Goal: Find specific page/section: Find specific page/section

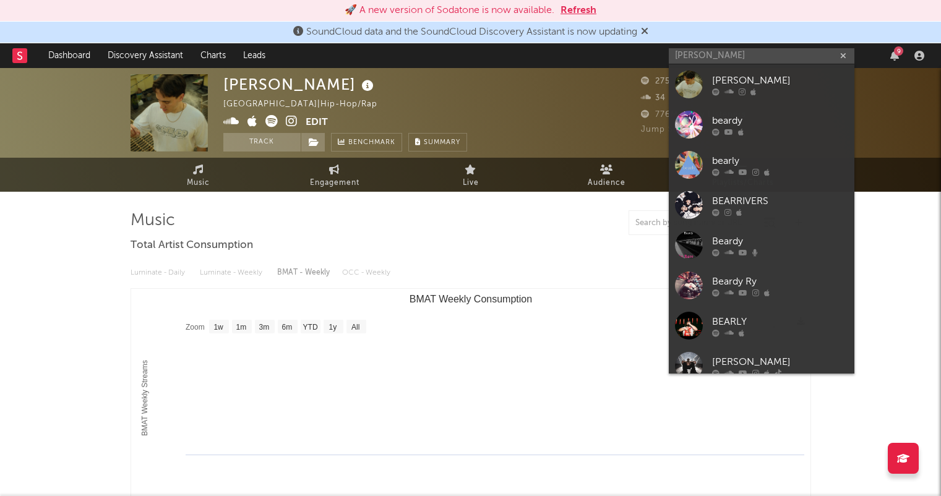
select select "1w"
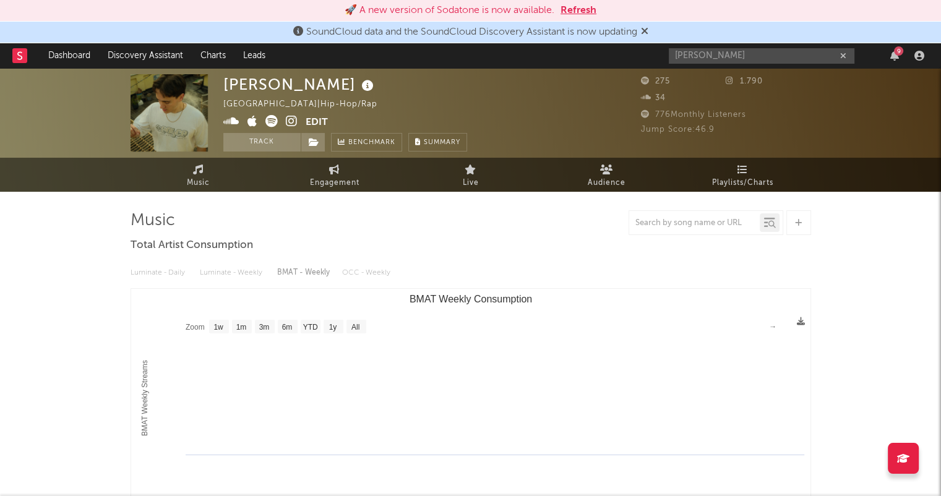
drag, startPoint x: 844, startPoint y: 55, endPoint x: 817, endPoint y: 55, distance: 27.8
click at [844, 55] on icon "button" at bounding box center [843, 56] width 6 height 8
click at [648, 28] on icon at bounding box center [644, 31] width 7 height 10
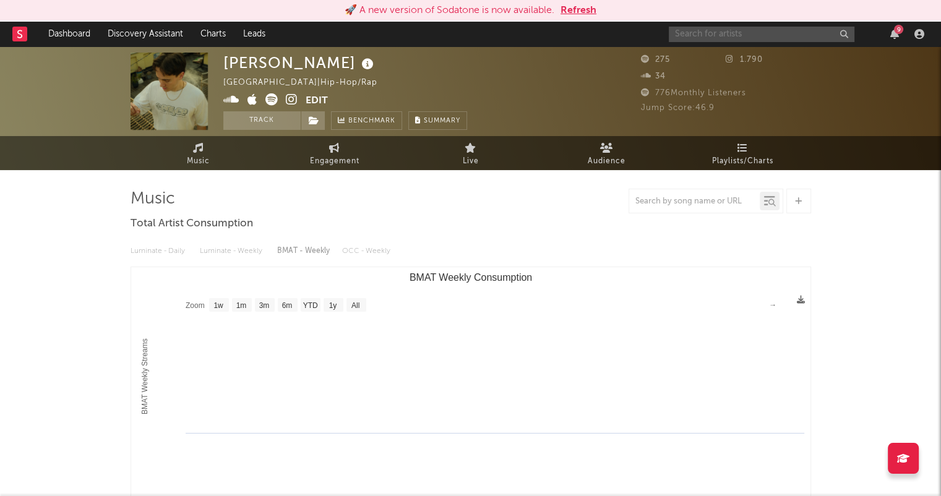
click at [715, 32] on input "text" at bounding box center [762, 34] width 186 height 15
click at [586, 8] on button "Refresh" at bounding box center [578, 10] width 36 height 15
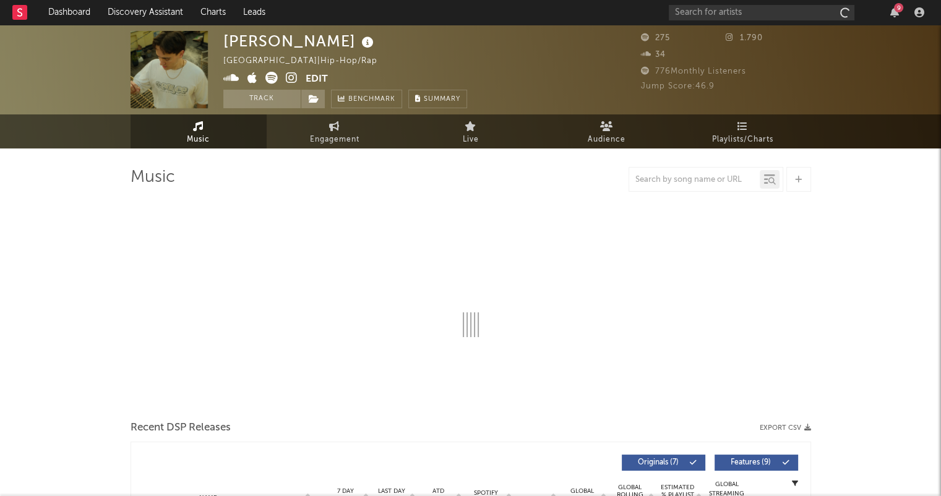
select select "1w"
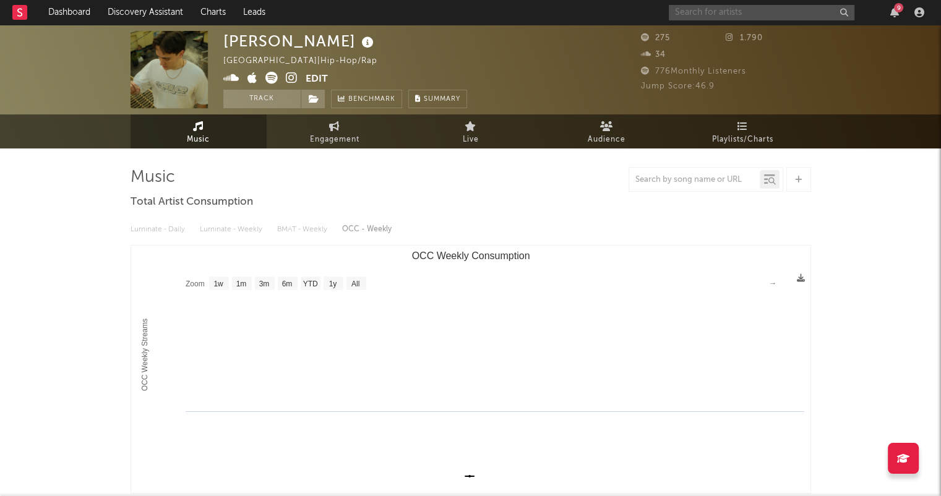
click at [691, 13] on input "text" at bounding box center [762, 12] width 186 height 15
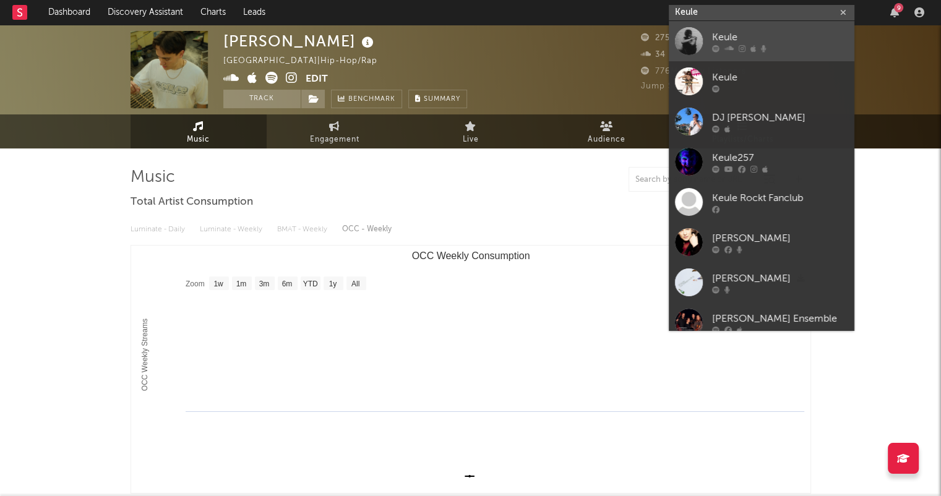
type input "Keule"
click at [756, 45] on div at bounding box center [780, 48] width 136 height 7
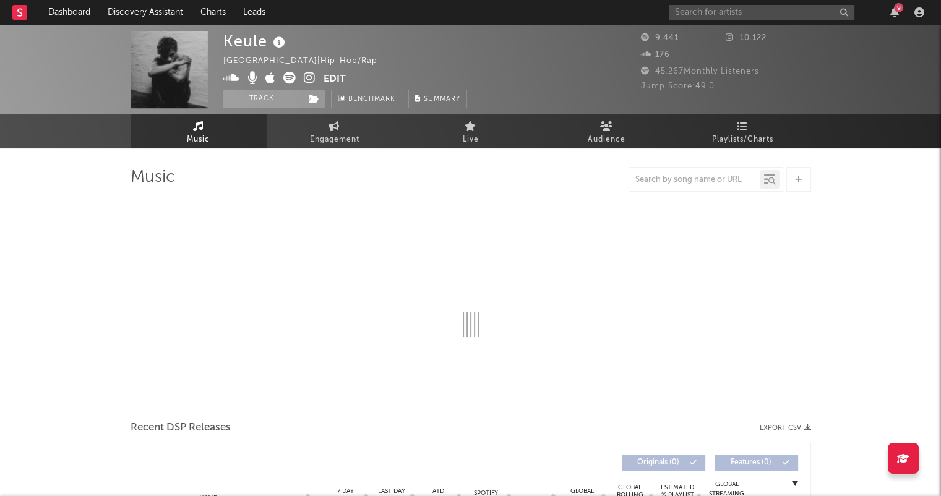
select select "6m"
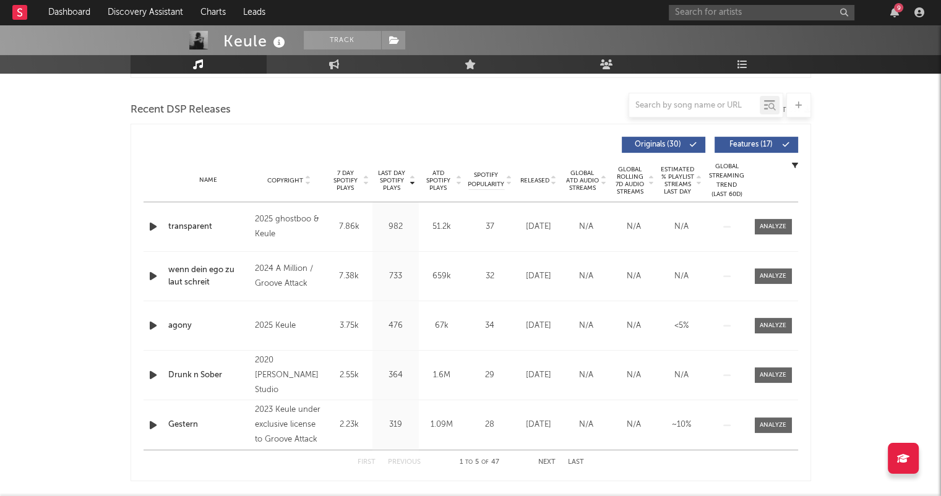
scroll to position [433, 0]
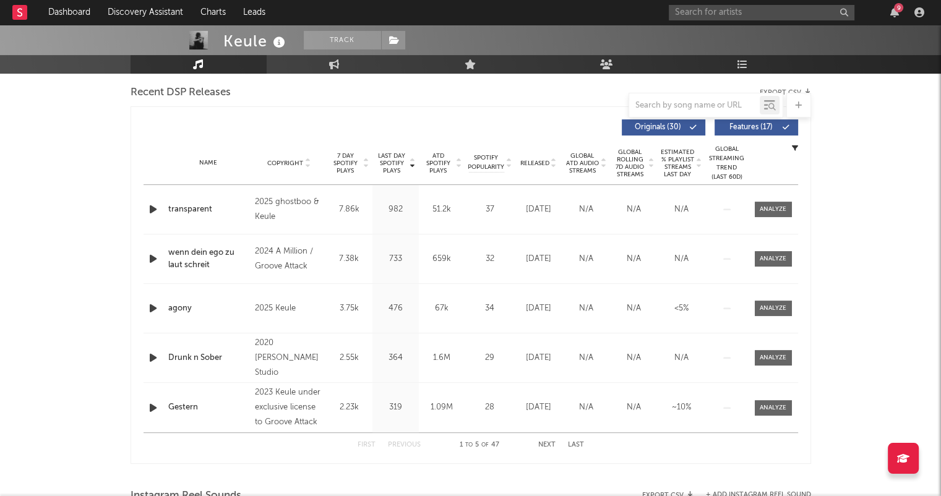
click at [553, 165] on icon at bounding box center [554, 165] width 6 height 5
click at [544, 439] on div "First Previous 1 to 5 of 47 Next Last" at bounding box center [471, 445] width 226 height 24
click at [542, 442] on button "Next" at bounding box center [546, 445] width 17 height 7
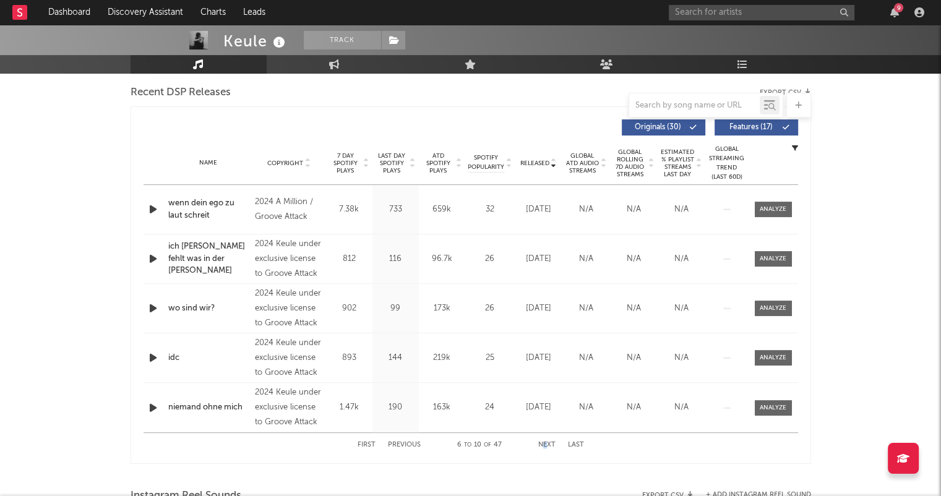
click at [546, 445] on button "Next" at bounding box center [546, 445] width 17 height 7
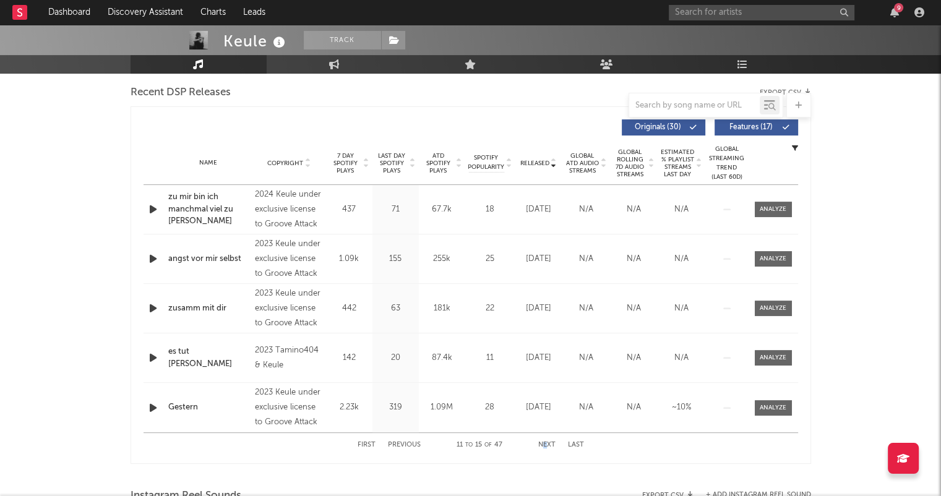
click at [546, 445] on button "Next" at bounding box center [546, 445] width 17 height 7
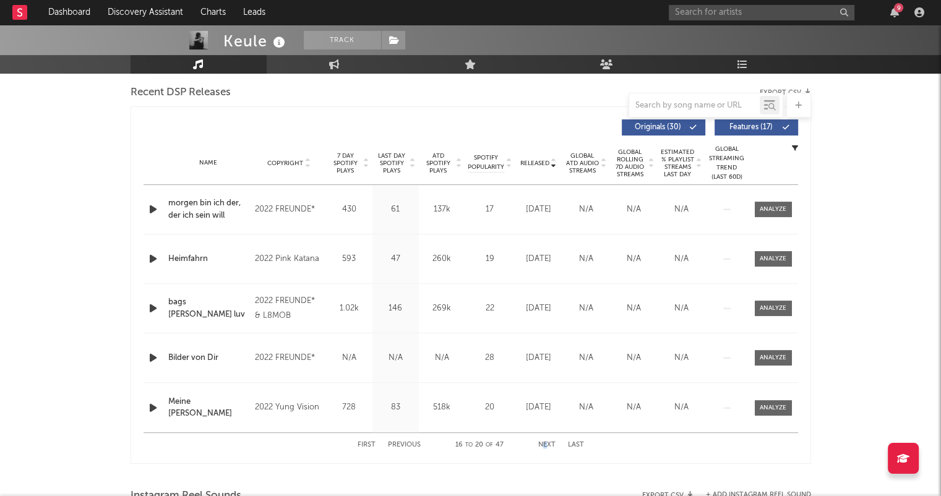
click at [408, 443] on button "Previous" at bounding box center [404, 445] width 33 height 7
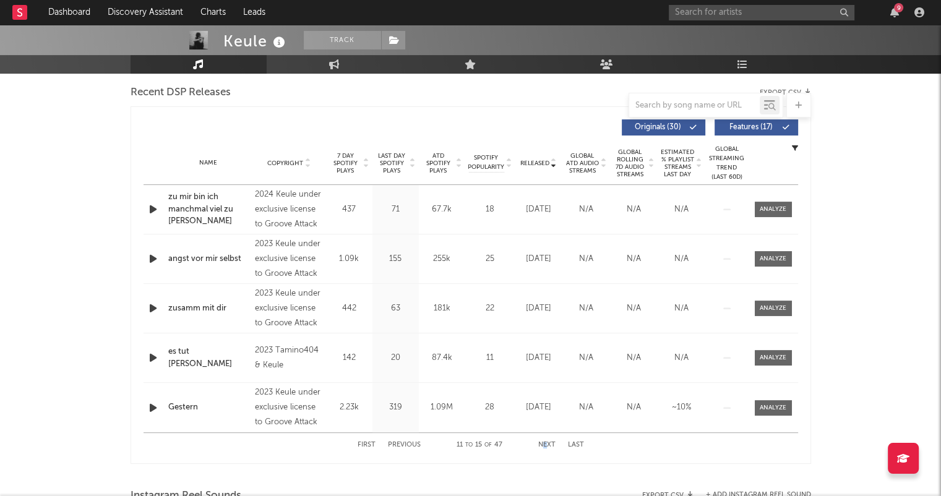
click at [408, 444] on button "Previous" at bounding box center [404, 445] width 33 height 7
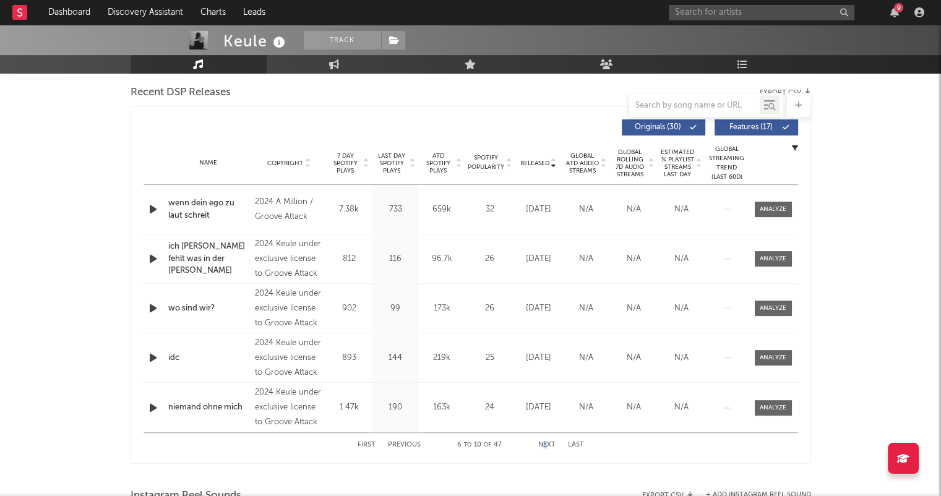
click at [408, 444] on button "Previous" at bounding box center [404, 445] width 33 height 7
click at [409, 443] on button "Previous" at bounding box center [404, 445] width 33 height 7
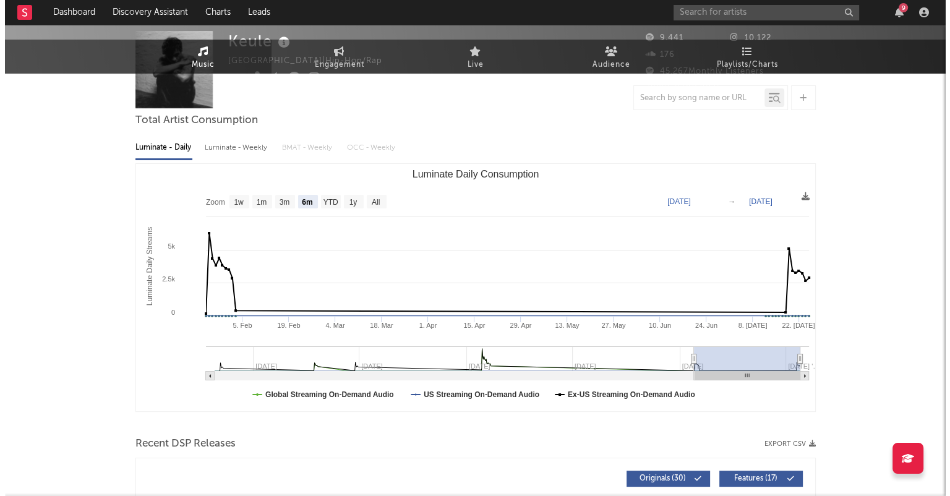
scroll to position [0, 0]
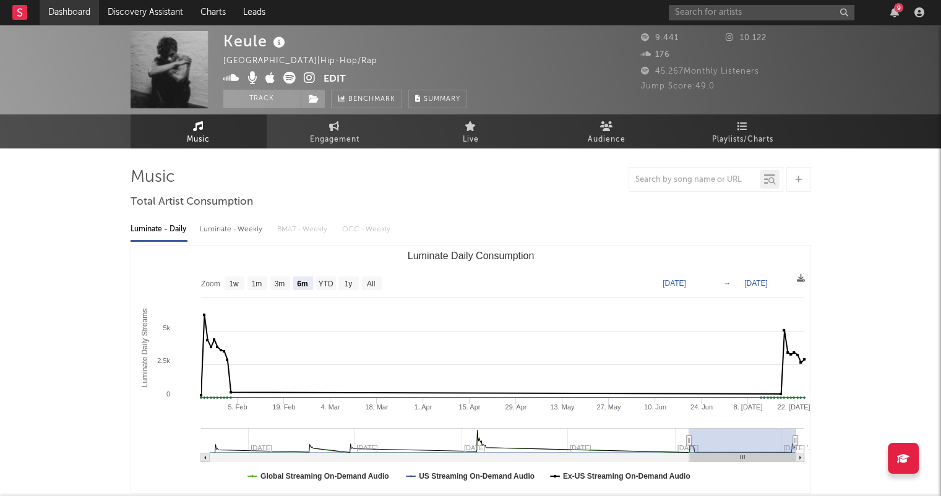
click at [80, 19] on link "Dashboard" at bounding box center [69, 12] width 59 height 25
